Goal: Task Accomplishment & Management: Use online tool/utility

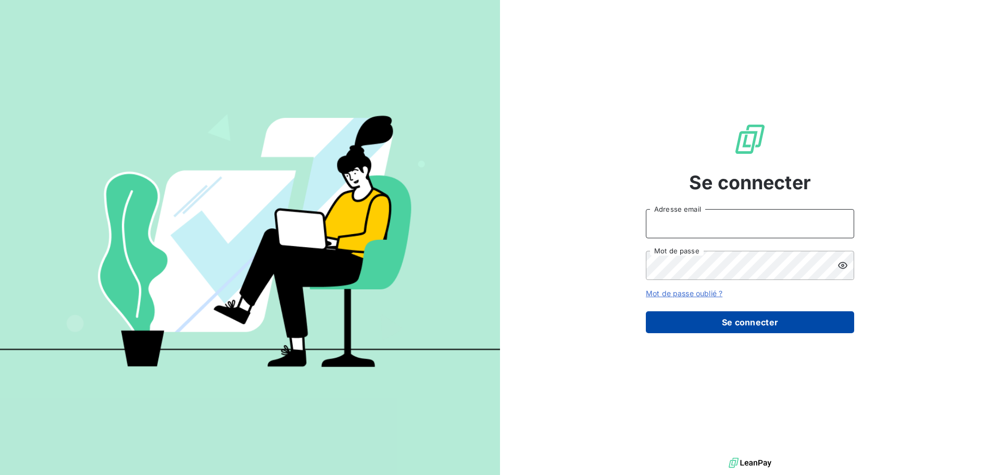
type input "[PERSON_NAME][EMAIL_ADDRESS][DOMAIN_NAME]"
click at [778, 326] on button "Se connecter" at bounding box center [750, 322] width 208 height 22
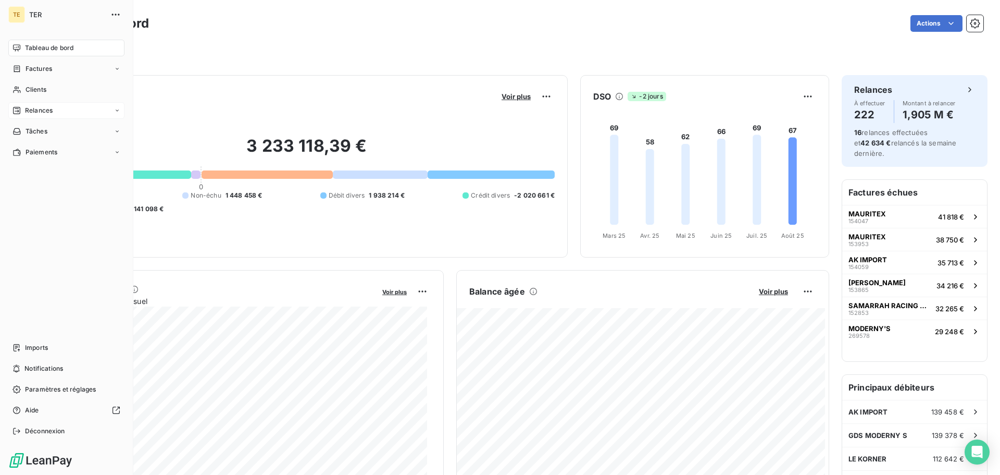
click at [99, 115] on div "Relances" at bounding box center [66, 110] width 116 height 17
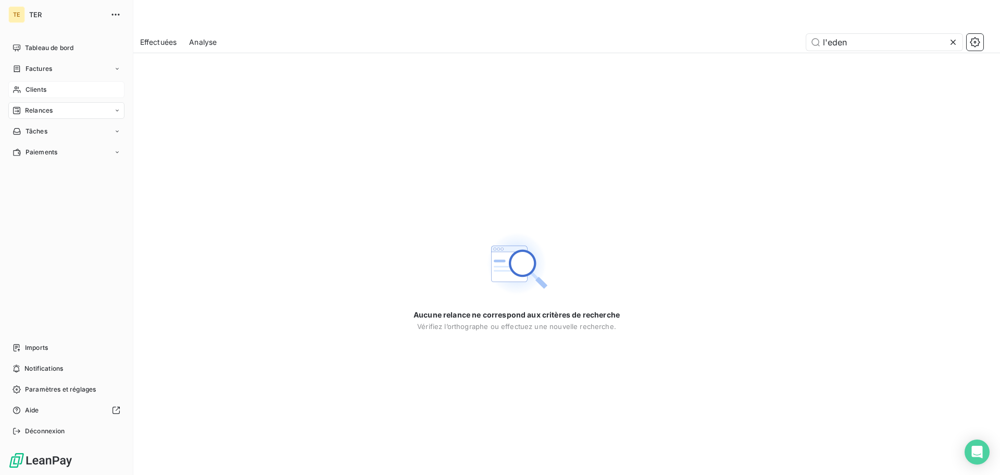
click at [15, 92] on icon at bounding box center [17, 89] width 9 height 8
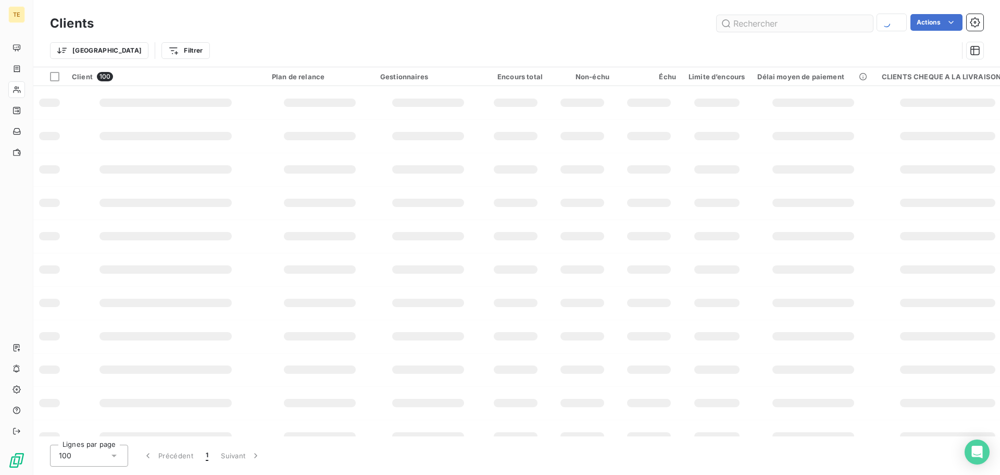
click at [790, 26] on input "text" at bounding box center [795, 23] width 156 height 17
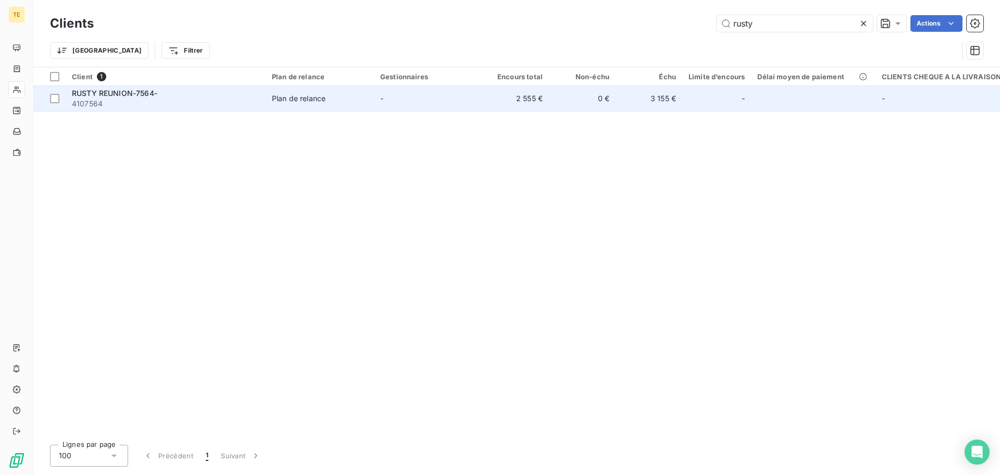
type input "rusty"
click at [121, 108] on span "4107564" at bounding box center [166, 103] width 188 height 10
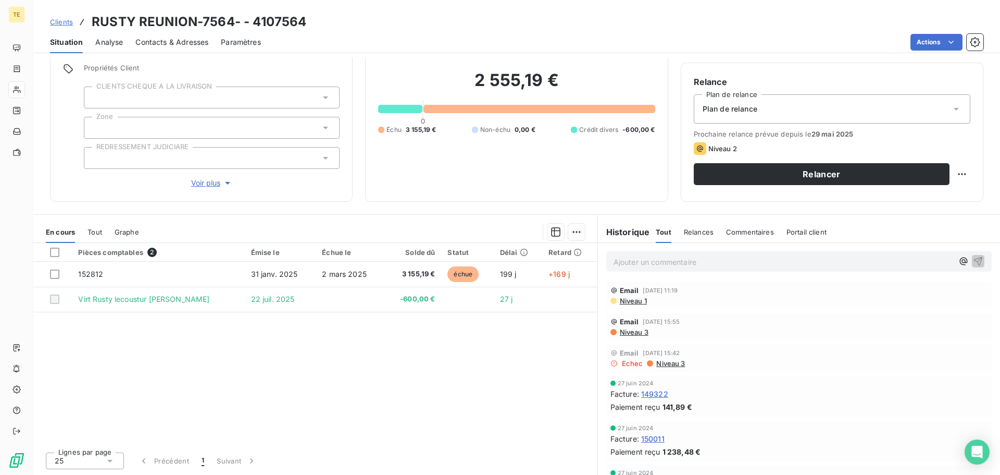
click at [631, 334] on span "Niveau 3" at bounding box center [634, 332] width 30 height 8
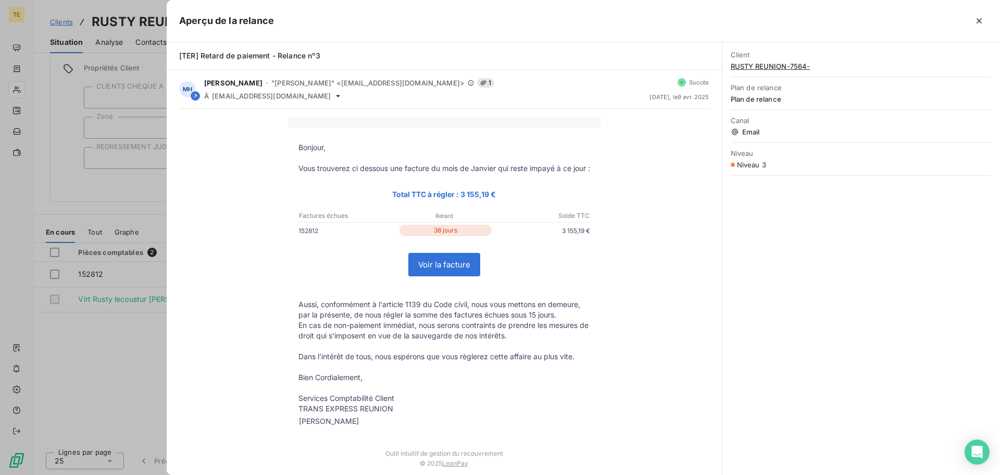
click at [105, 331] on div at bounding box center [500, 237] width 1000 height 475
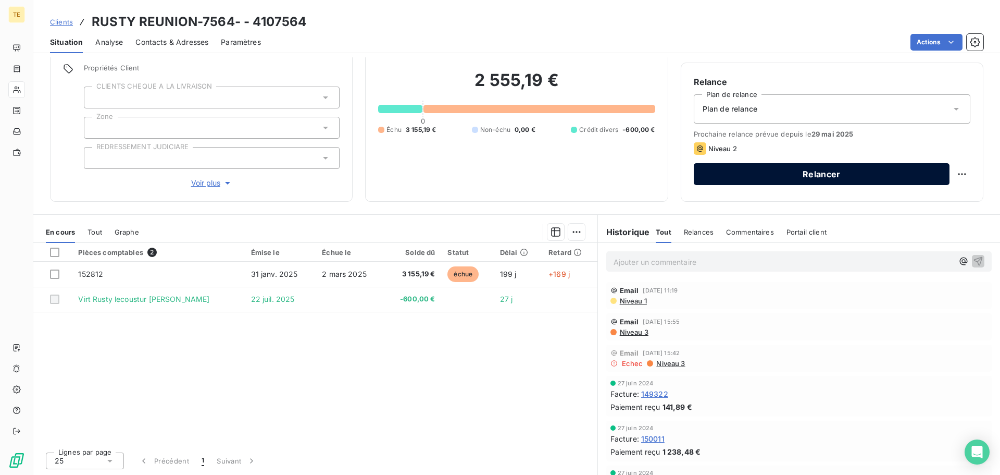
click at [738, 179] on button "Relancer" at bounding box center [822, 174] width 256 height 22
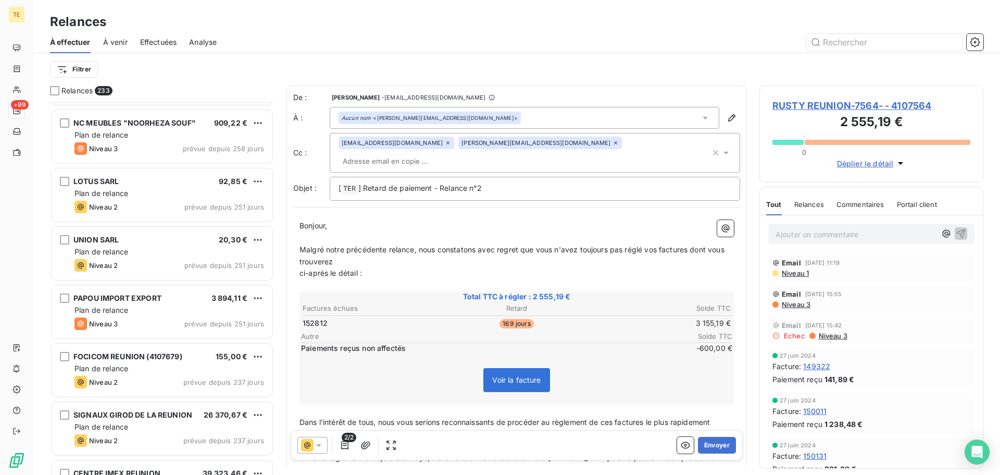
scroll to position [1615, 0]
